Goal: Information Seeking & Learning: Understand process/instructions

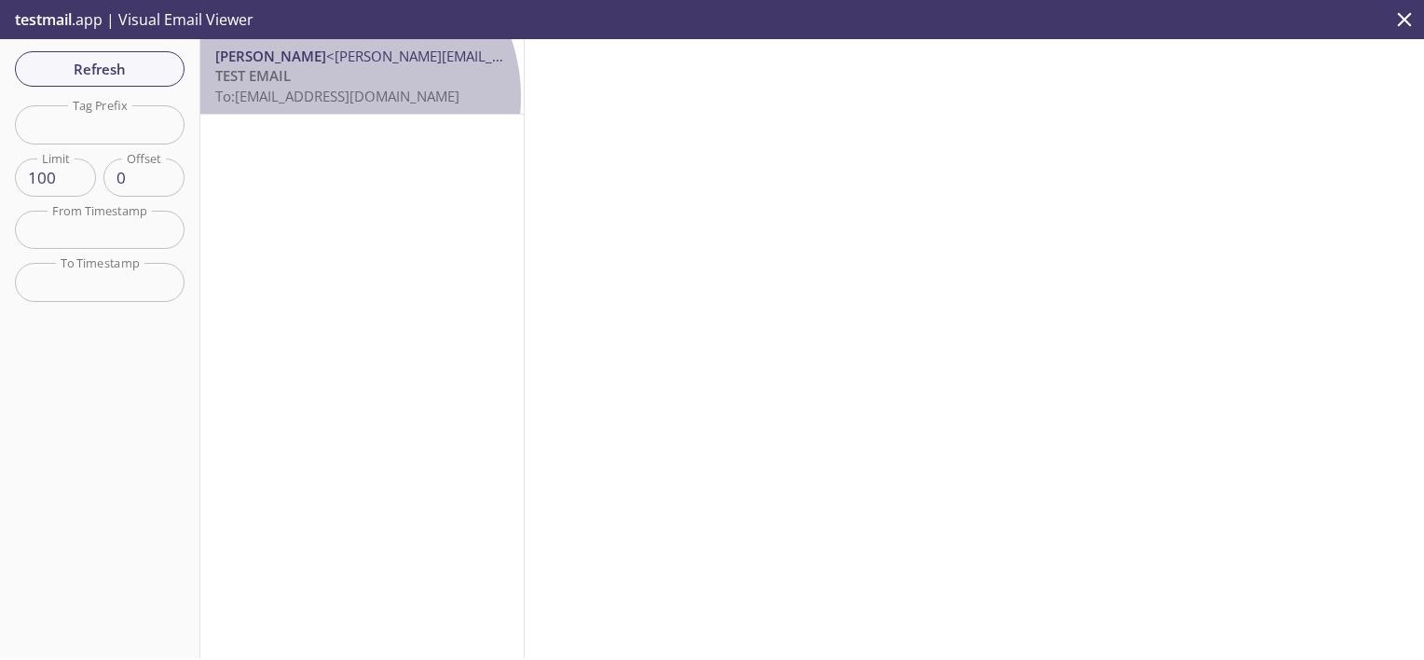
click at [342, 98] on span "To: [EMAIL_ADDRESS][DOMAIN_NAME]" at bounding box center [337, 96] width 244 height 19
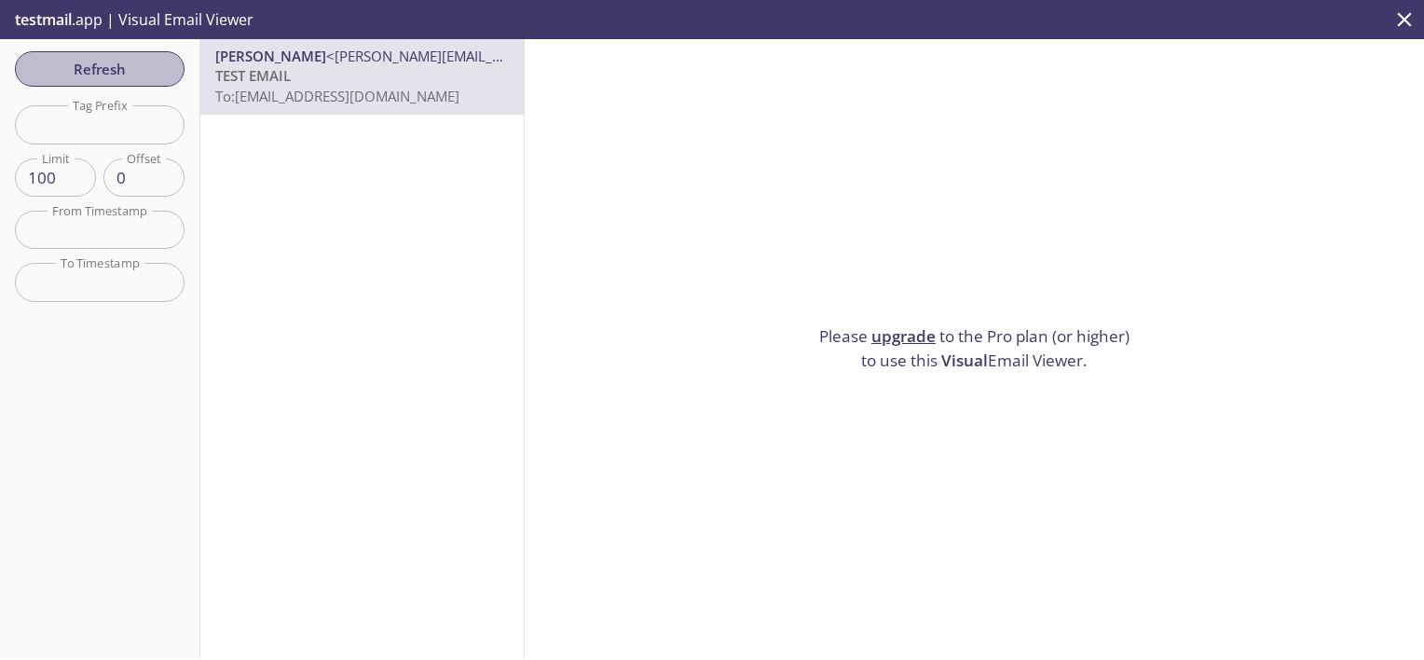
click at [104, 75] on span "Refresh" at bounding box center [100, 69] width 140 height 24
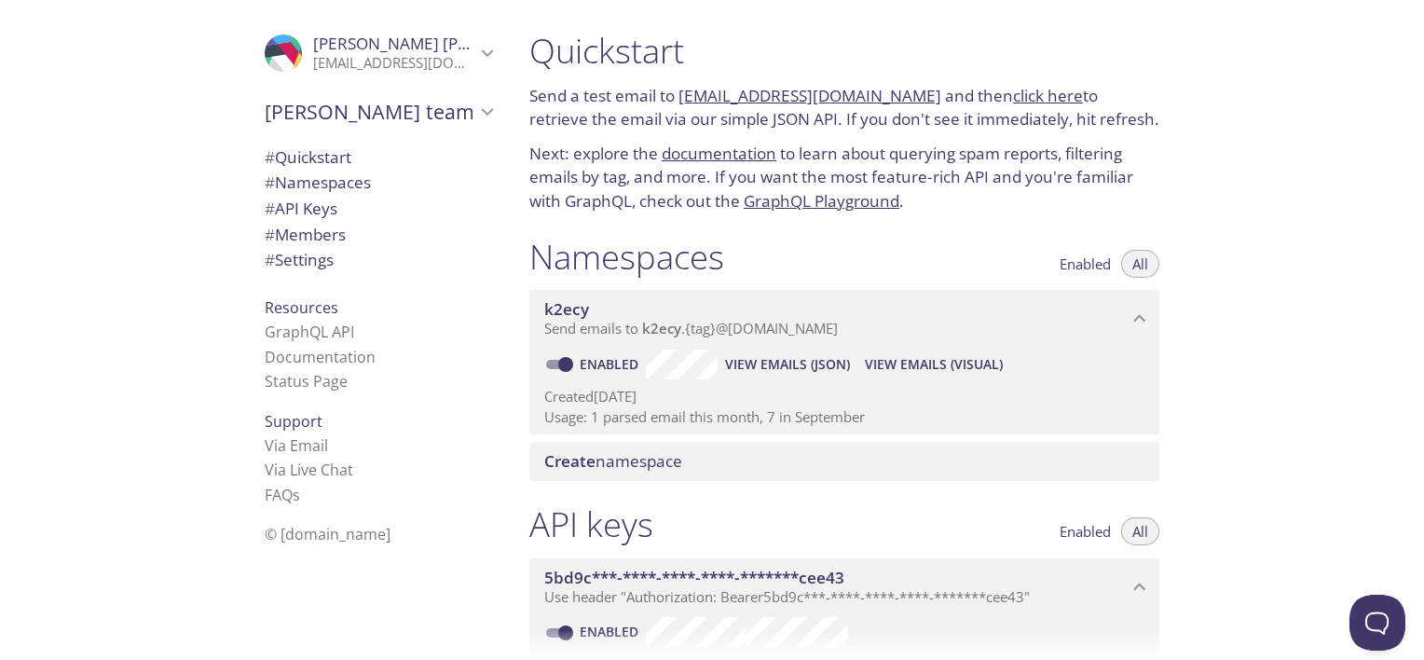
click at [1013, 97] on link "click here" at bounding box center [1048, 95] width 70 height 21
click at [972, 362] on span "View Emails (Visual)" at bounding box center [934, 364] width 138 height 22
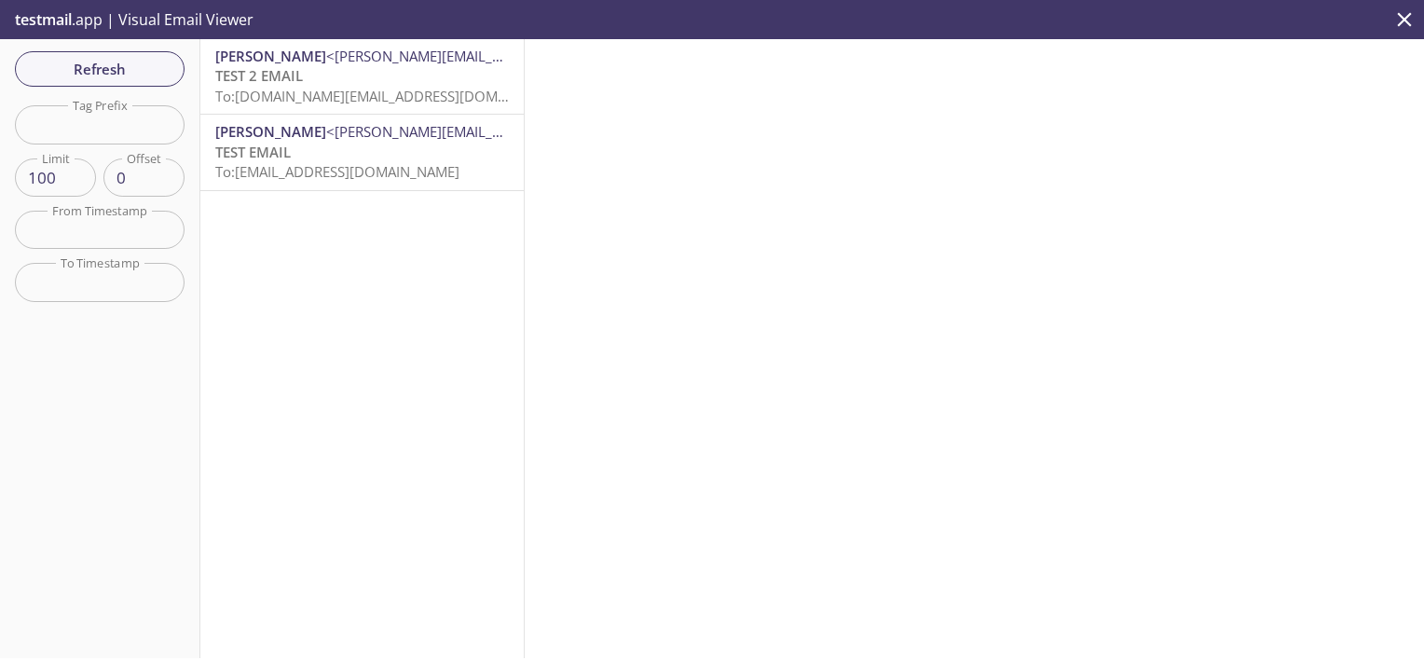
click at [407, 89] on span "To: [DOMAIN_NAME][EMAIL_ADDRESS][DOMAIN_NAME]" at bounding box center [392, 96] width 354 height 19
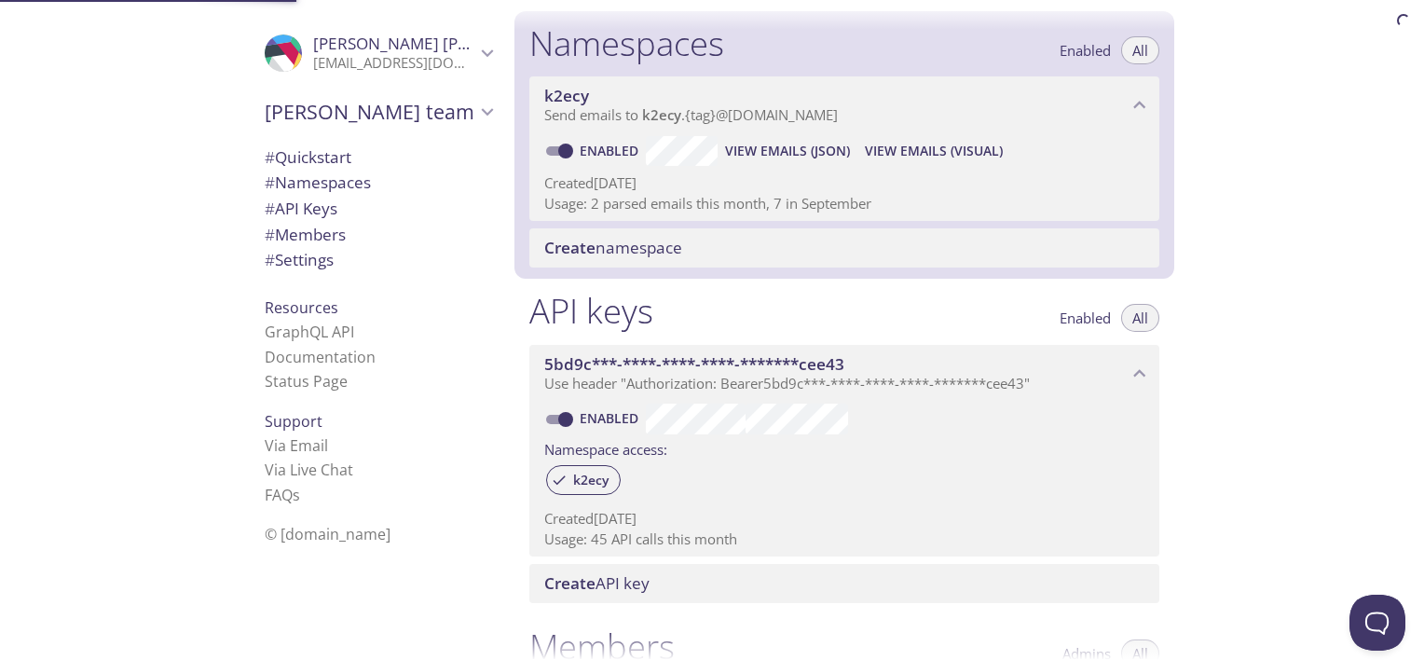
scroll to position [235, 0]
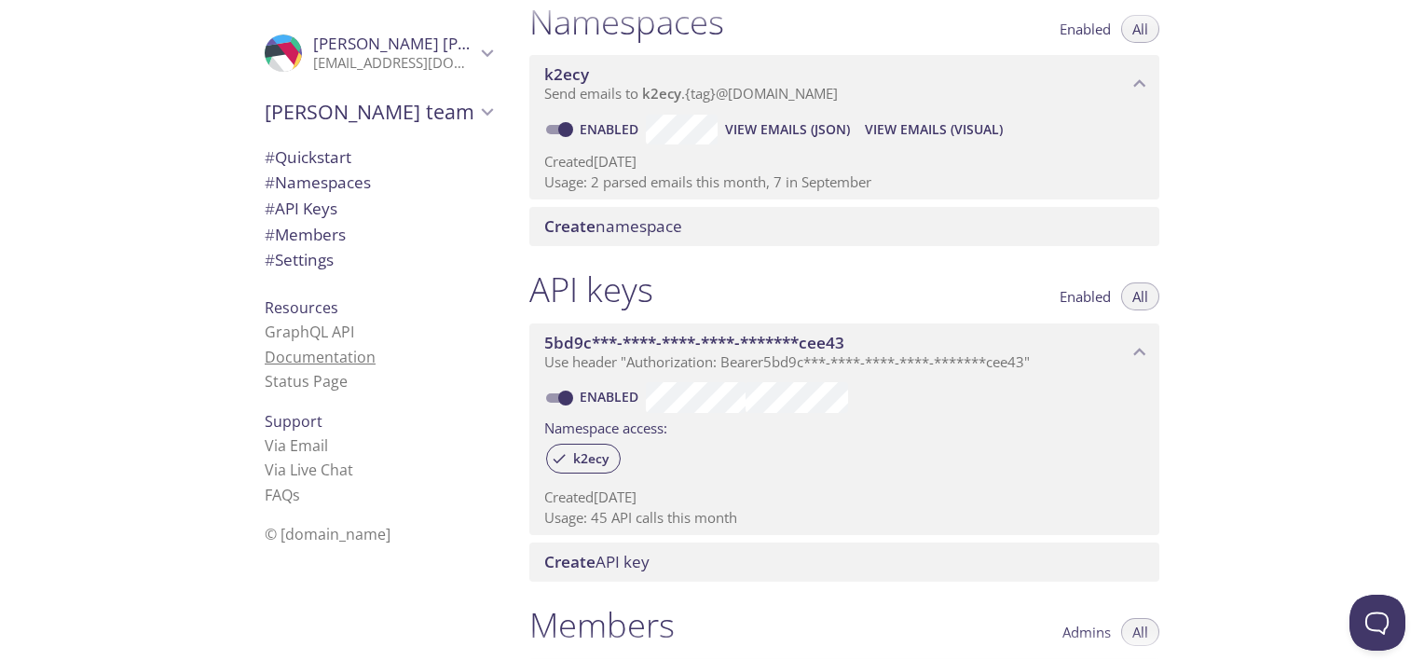
click at [322, 363] on link "Documentation" at bounding box center [320, 357] width 111 height 21
